Goal: Information Seeking & Learning: Learn about a topic

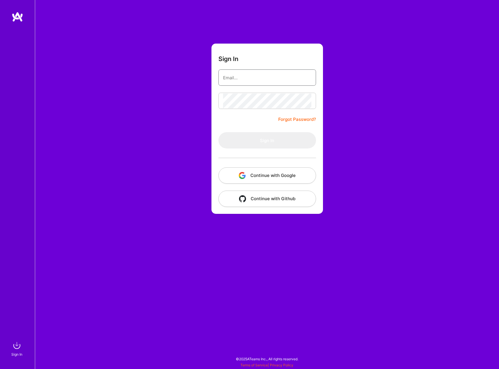
click at [273, 74] on input "email" at bounding box center [267, 77] width 88 height 15
type input "[EMAIL_ADDRESS][DOMAIN_NAME]"
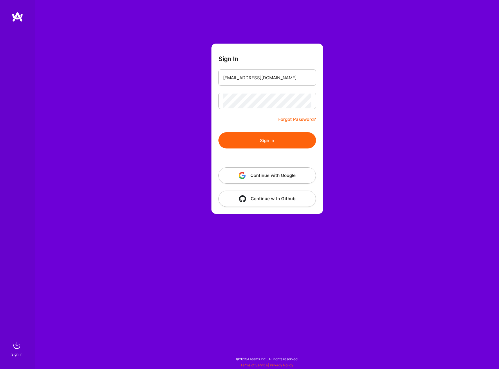
click at [251, 141] on button "Sign In" at bounding box center [267, 140] width 98 height 16
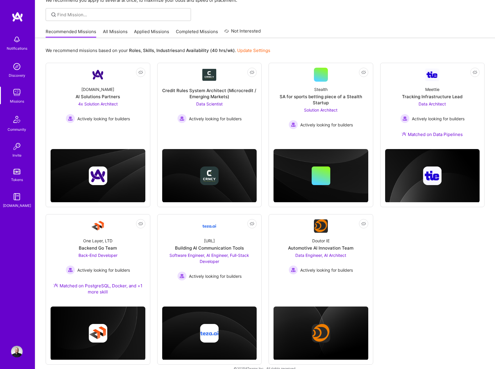
scroll to position [45, 0]
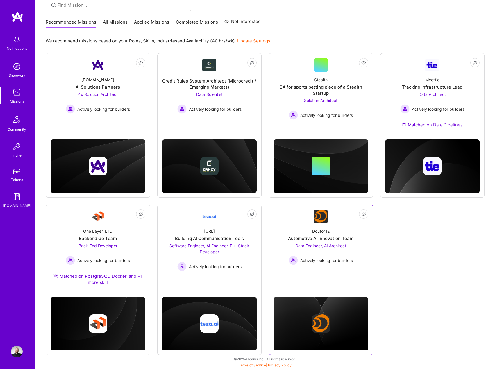
click at [324, 279] on div "Not Interested Doutor IE Automotive AI Innovation Team Data Engineer, AI Archit…" at bounding box center [320, 280] width 105 height 150
click at [297, 224] on div "Doutor IE Automotive AI Innovation Team Data Engineer, AI Architect Actively lo…" at bounding box center [320, 244] width 95 height 42
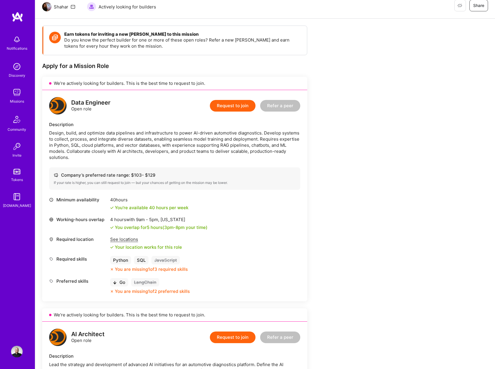
scroll to position [58, 0]
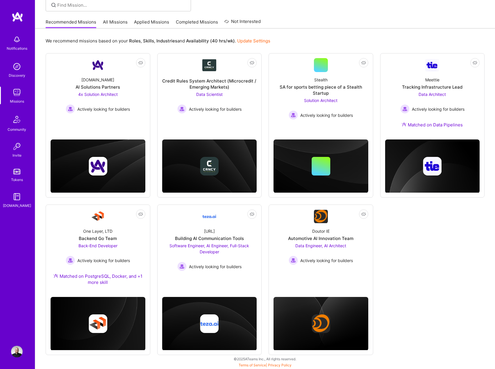
scroll to position [45, 0]
click at [116, 265] on div "Actively looking for builders" at bounding box center [98, 260] width 64 height 9
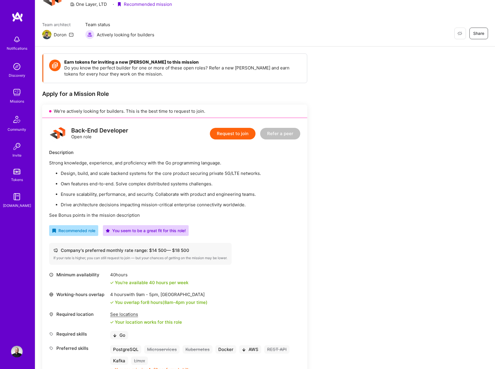
scroll to position [58, 0]
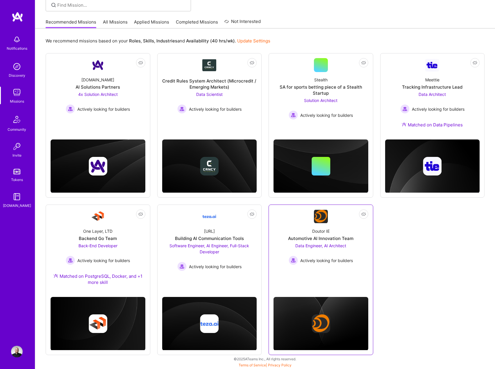
scroll to position [45, 0]
click at [353, 272] on link "Not Interested Doutor IE Automotive AI Innovation Team Data Engineer, AI Archit…" at bounding box center [320, 243] width 95 height 68
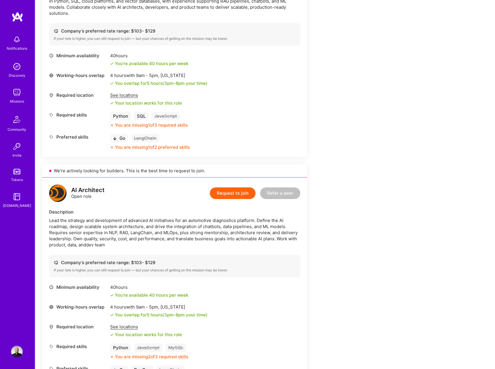
scroll to position [58, 0]
